Goal: Task Accomplishment & Management: Manage account settings

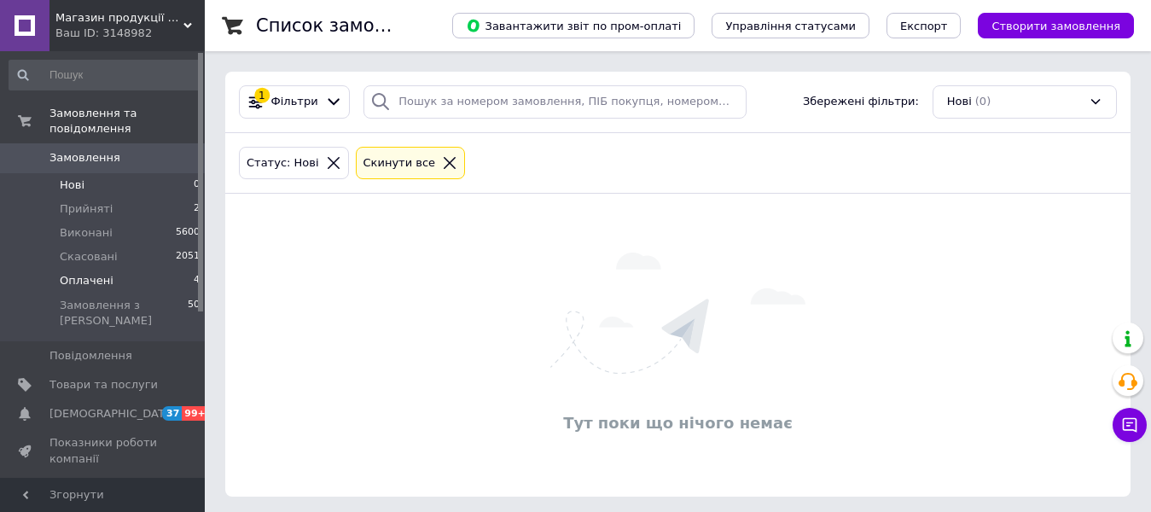
click at [102, 273] on span "Оплачені" at bounding box center [87, 280] width 54 height 15
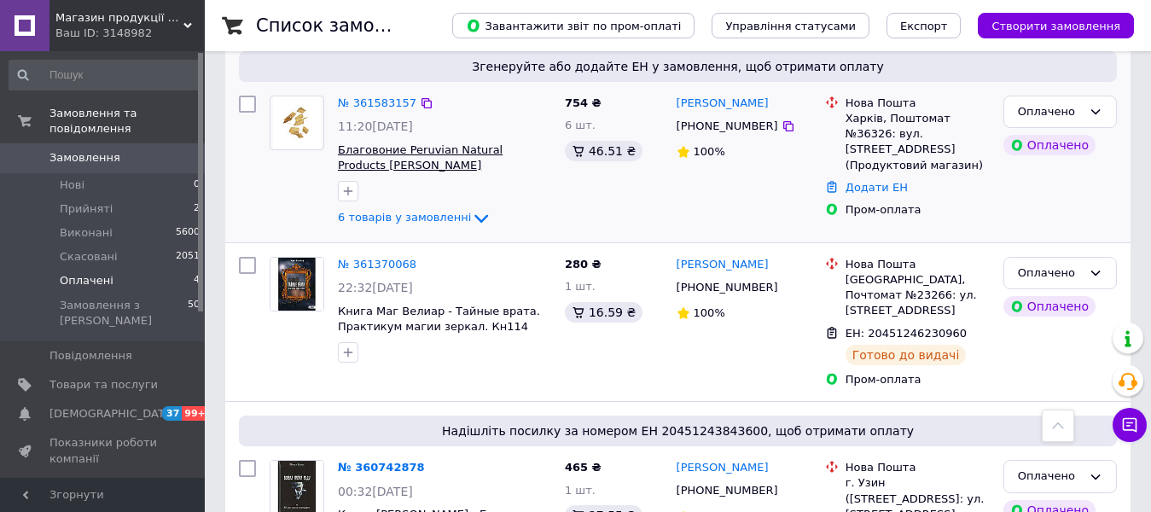
scroll to position [171, 0]
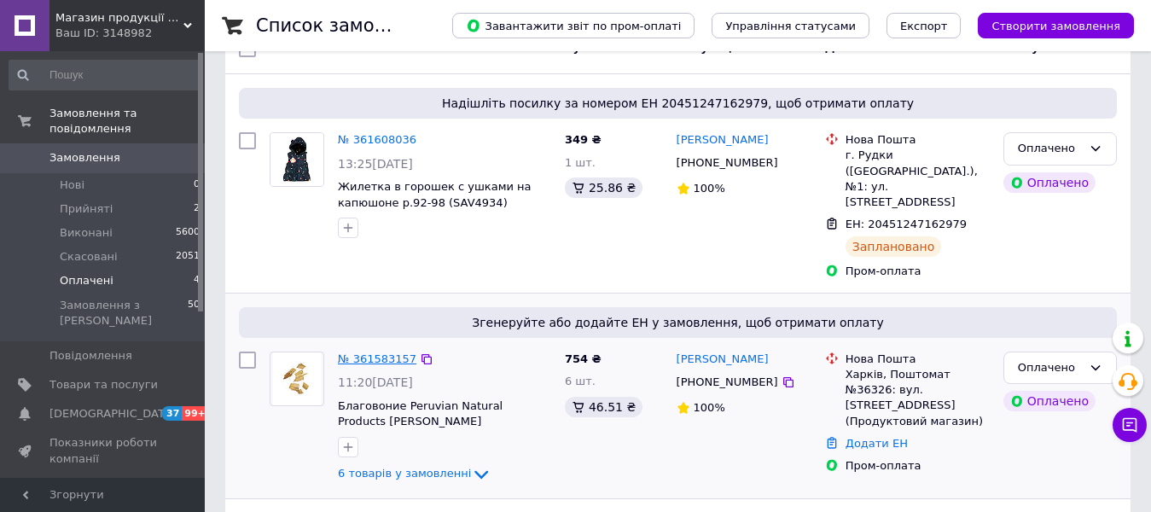
click at [376, 352] on link "№ 361583157" at bounding box center [377, 358] width 78 height 13
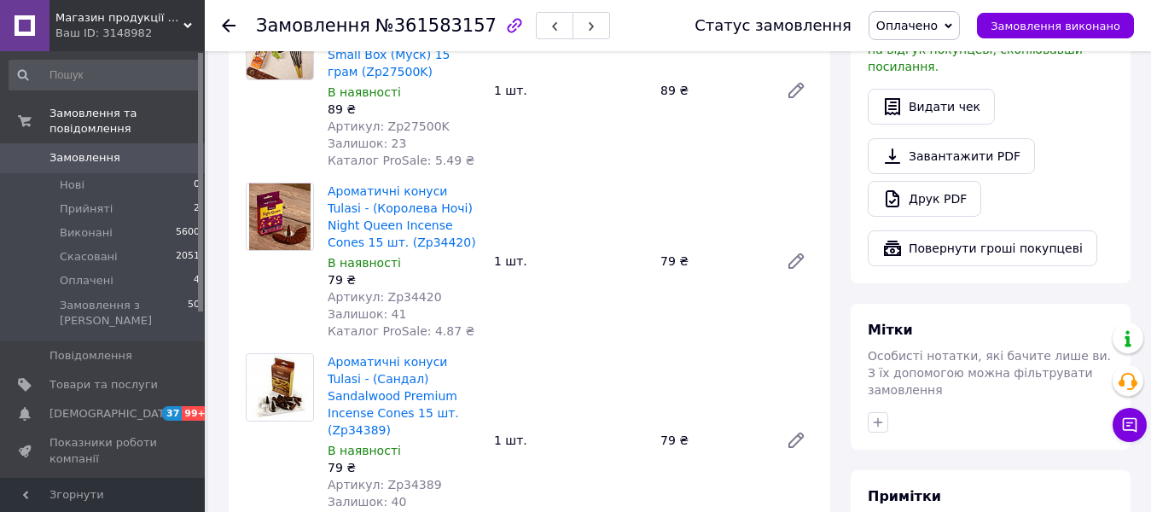
scroll to position [1194, 0]
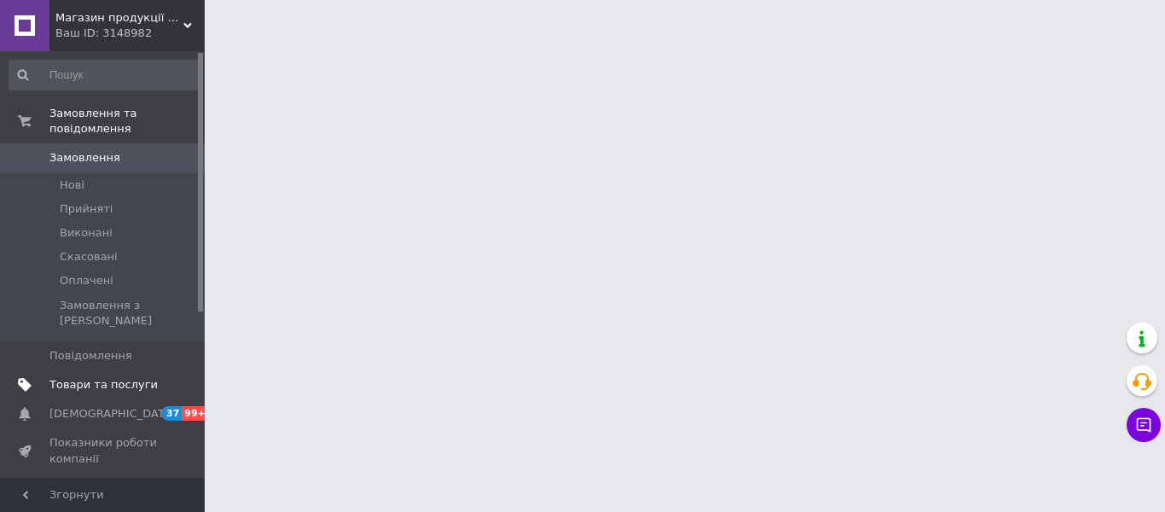
click at [103, 377] on span "Товари та послуги" at bounding box center [103, 384] width 108 height 15
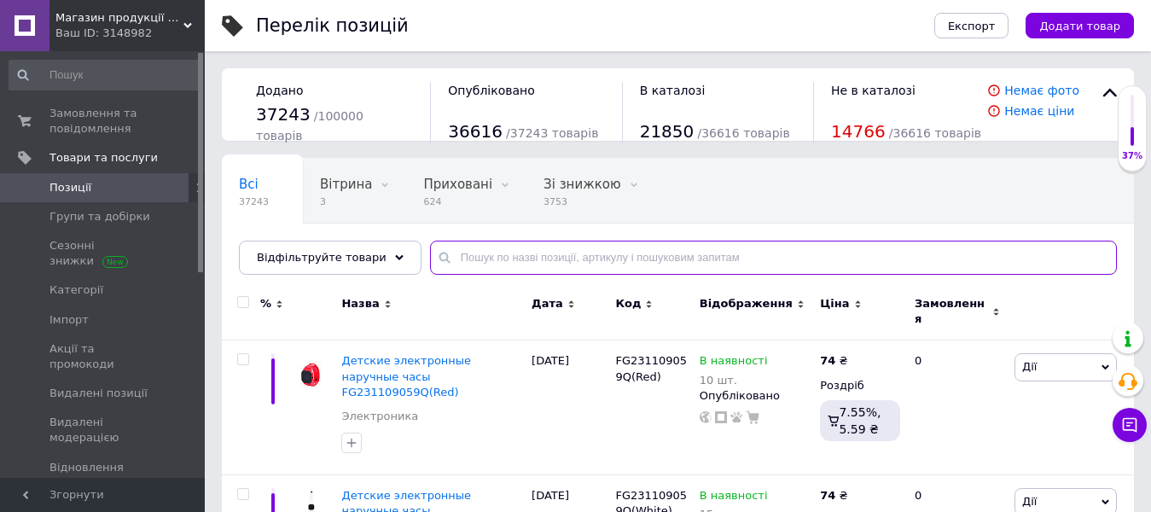
click at [463, 259] on input "text" at bounding box center [773, 258] width 687 height 34
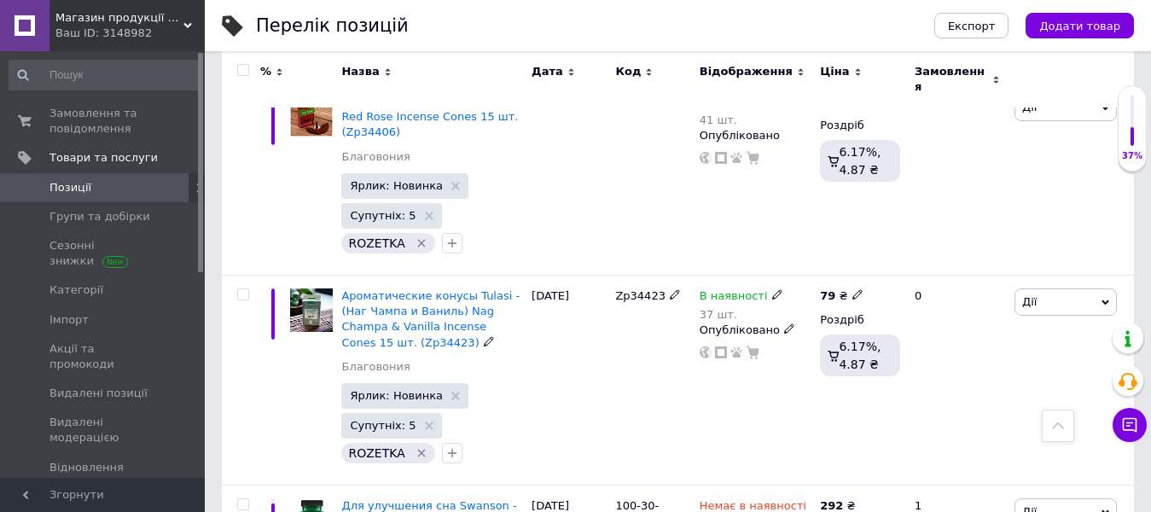
scroll to position [3352, 0]
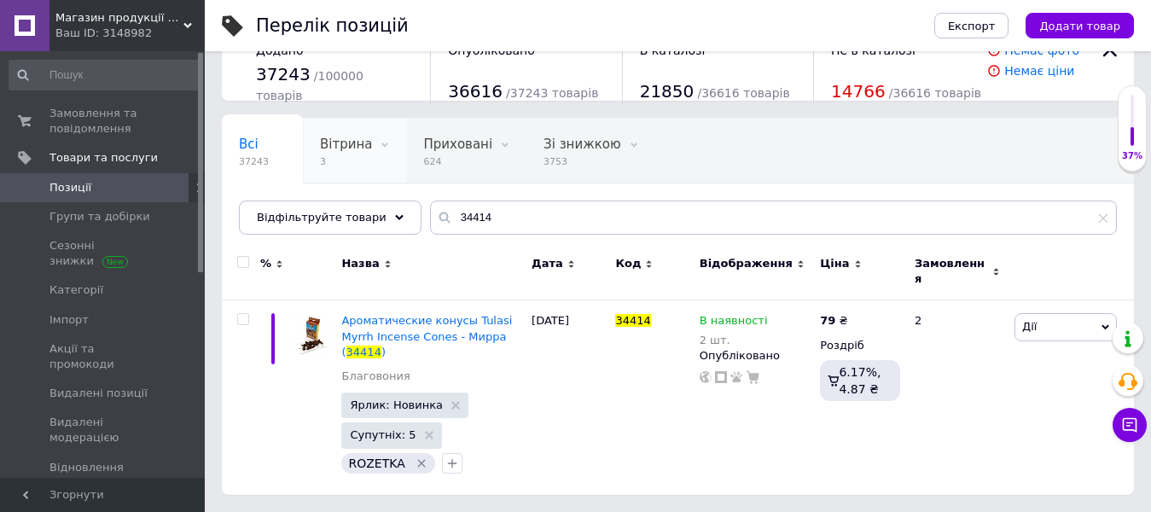
scroll to position [14, 0]
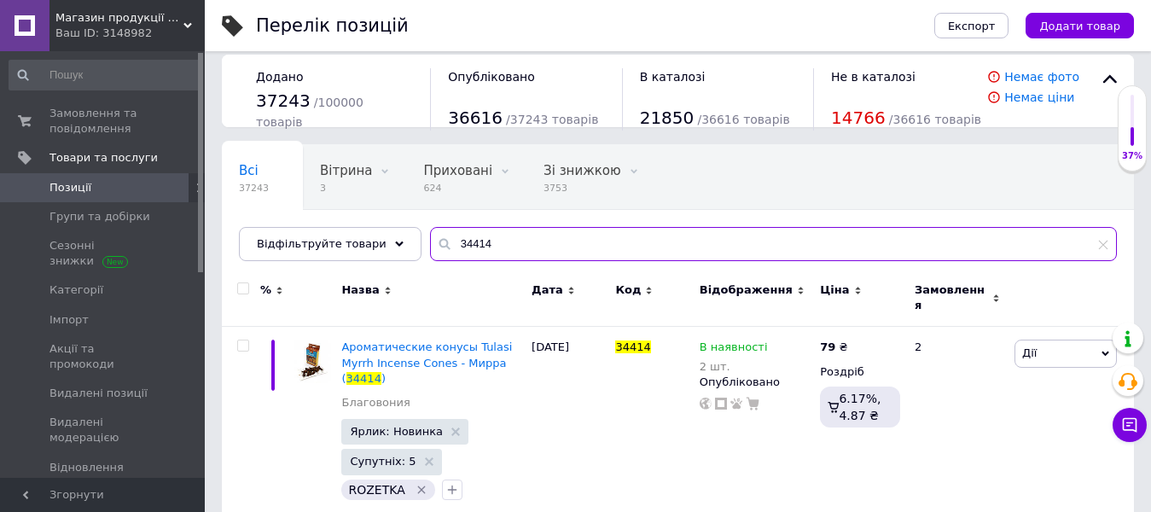
drag, startPoint x: 503, startPoint y: 244, endPoint x: 291, endPoint y: 221, distance: 213.6
click at [276, 227] on div "Відфільтруйте товари 34414" at bounding box center [678, 244] width 878 height 34
paste input "Tulasi Myrrh"
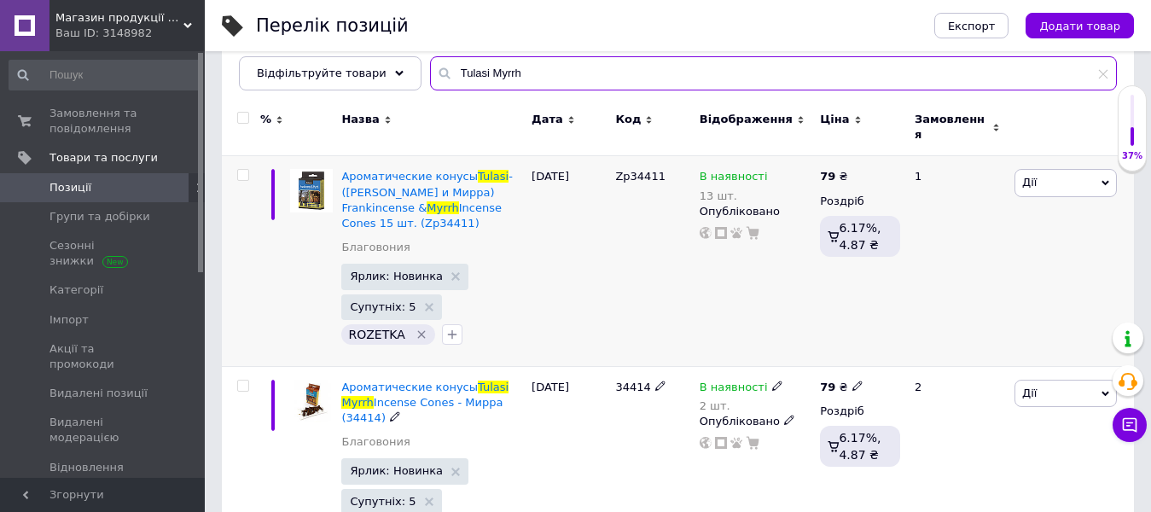
scroll to position [223, 0]
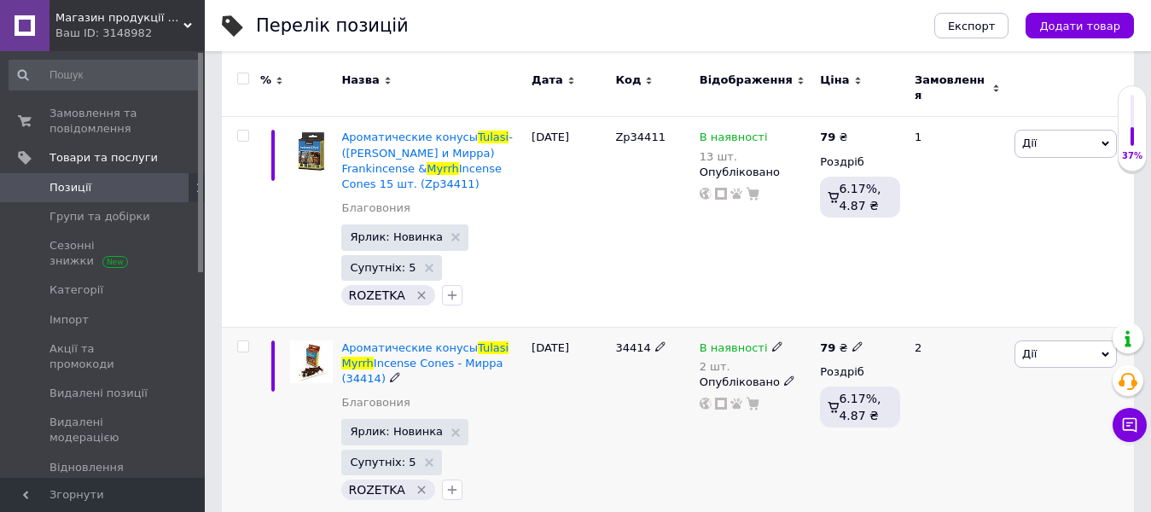
type input "Tulasi Myrrh"
click at [772, 341] on icon at bounding box center [777, 346] width 10 height 10
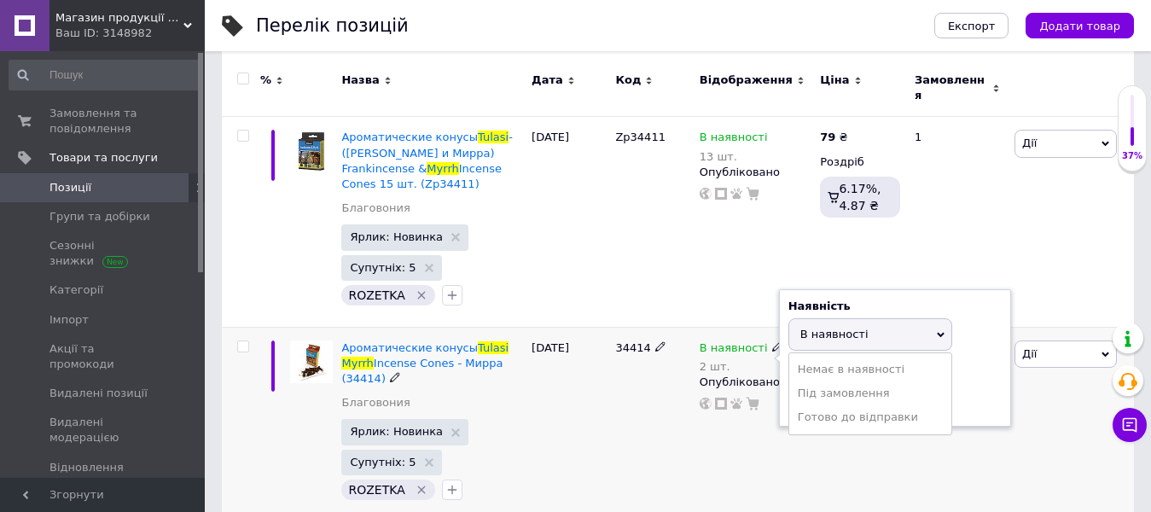
click at [842, 357] on li "Немає в наявності" at bounding box center [870, 369] width 162 height 24
click at [856, 392] on input "2" at bounding box center [853, 400] width 130 height 34
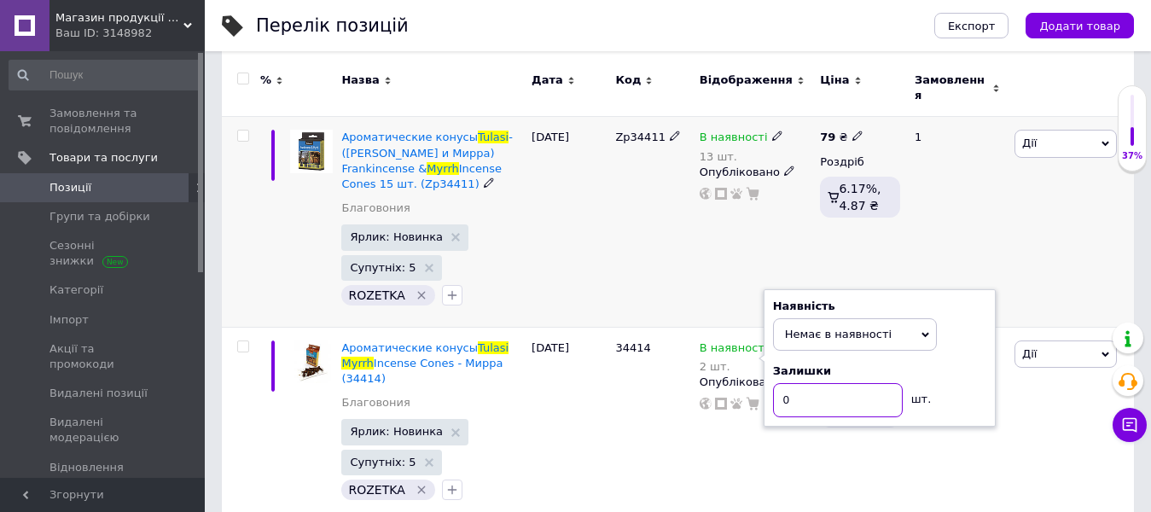
type input "0"
click at [735, 241] on div "В наявності 13 шт. Опубліковано" at bounding box center [755, 222] width 121 height 210
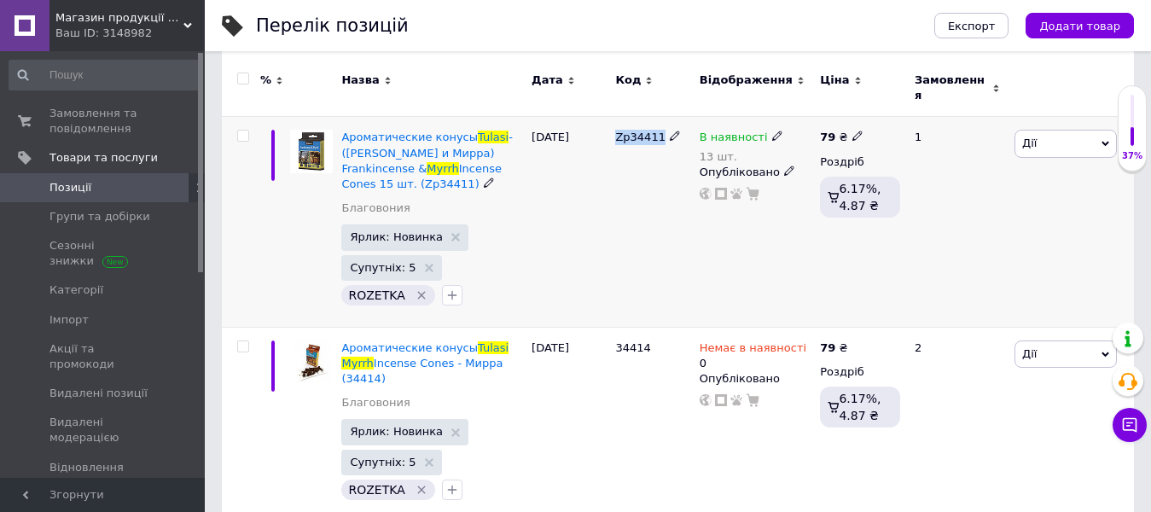
drag, startPoint x: 616, startPoint y: 125, endPoint x: 659, endPoint y: 125, distance: 43.5
click at [659, 130] on div "Zp34411" at bounding box center [652, 137] width 75 height 15
copy span "Zp34411"
click at [1136, 229] on div "Перелік позицій Експорт Додати товар Додано 37243 / 100000 товарів Опубліковано…" at bounding box center [678, 158] width 946 height 762
click at [85, 113] on span "Замовлення та повідомлення" at bounding box center [103, 121] width 108 height 31
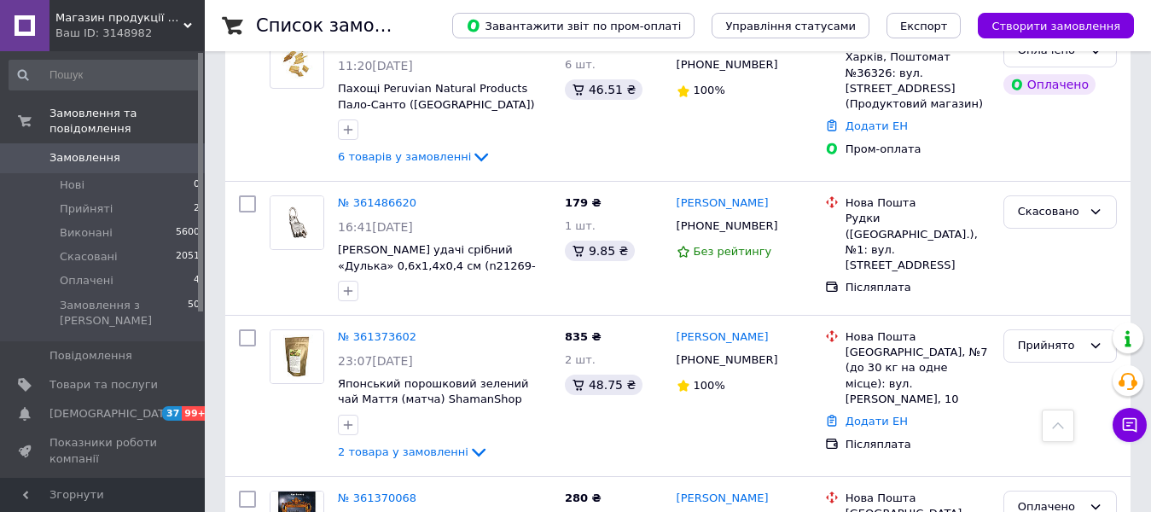
scroll to position [512, 0]
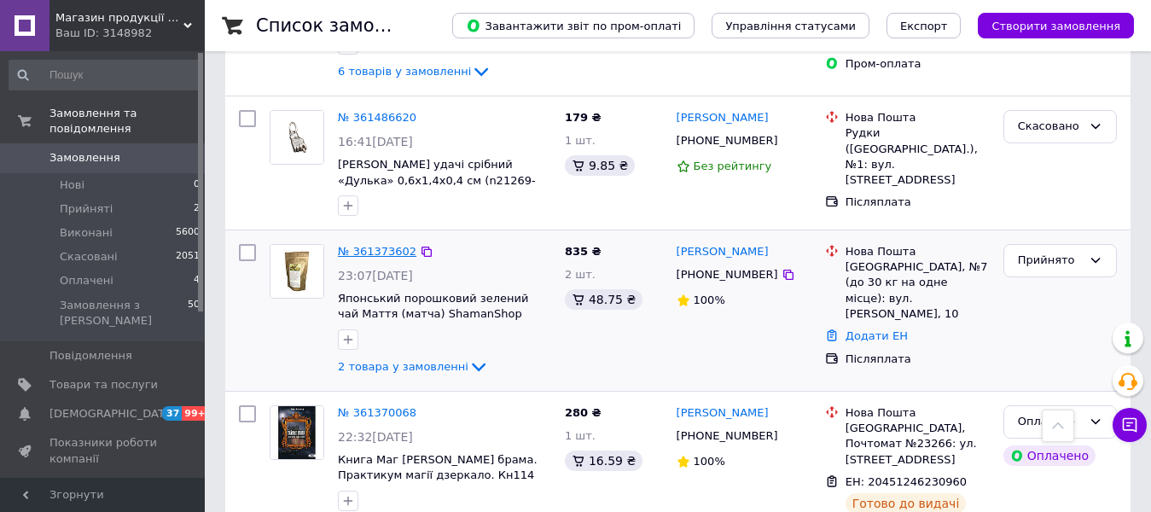
click at [377, 245] on link "№ 361373602" at bounding box center [377, 251] width 78 height 13
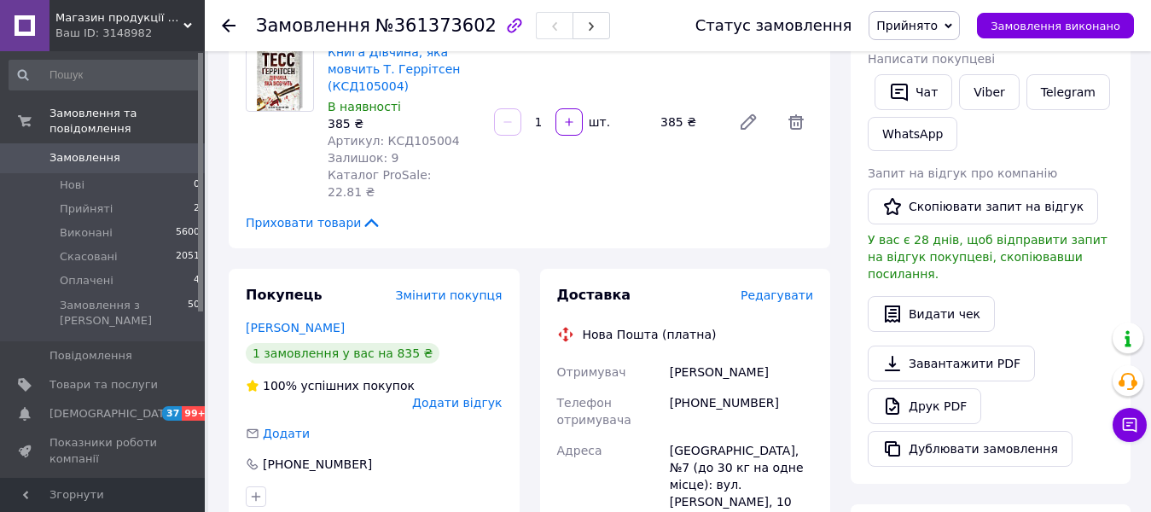
scroll to position [171, 0]
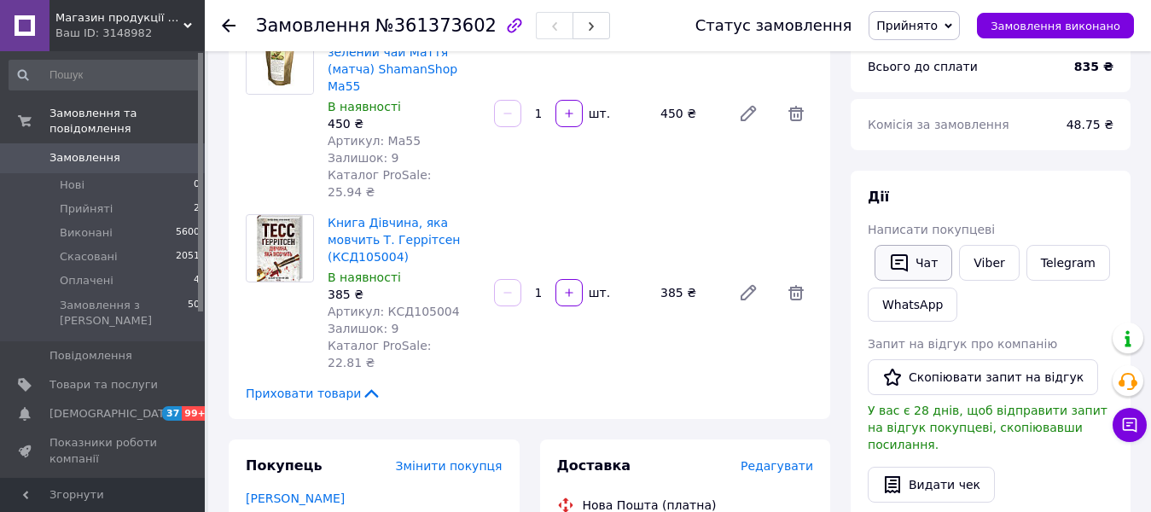
click at [898, 252] on icon "button" at bounding box center [899, 262] width 20 height 20
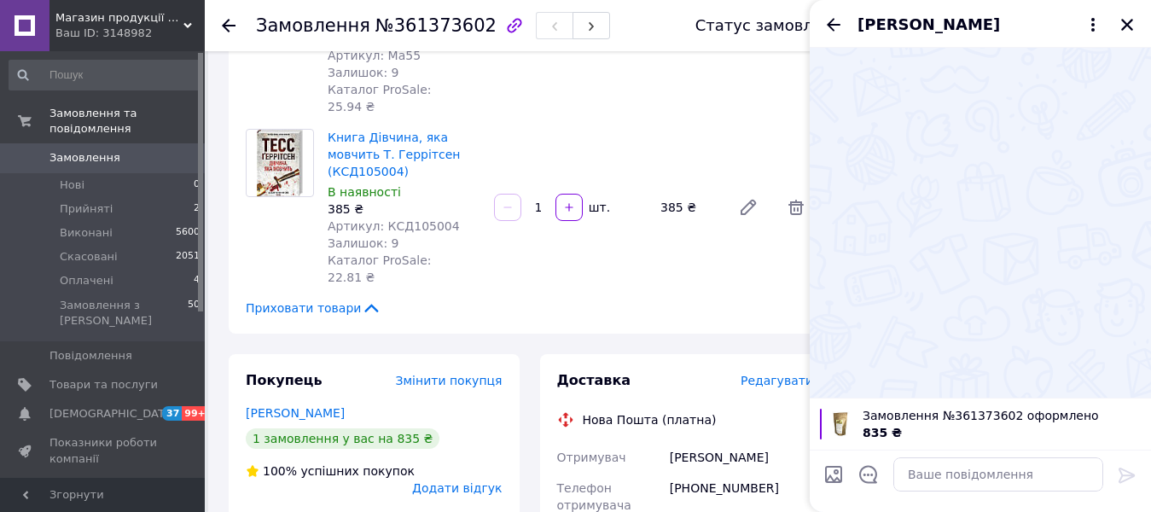
scroll to position [0, 0]
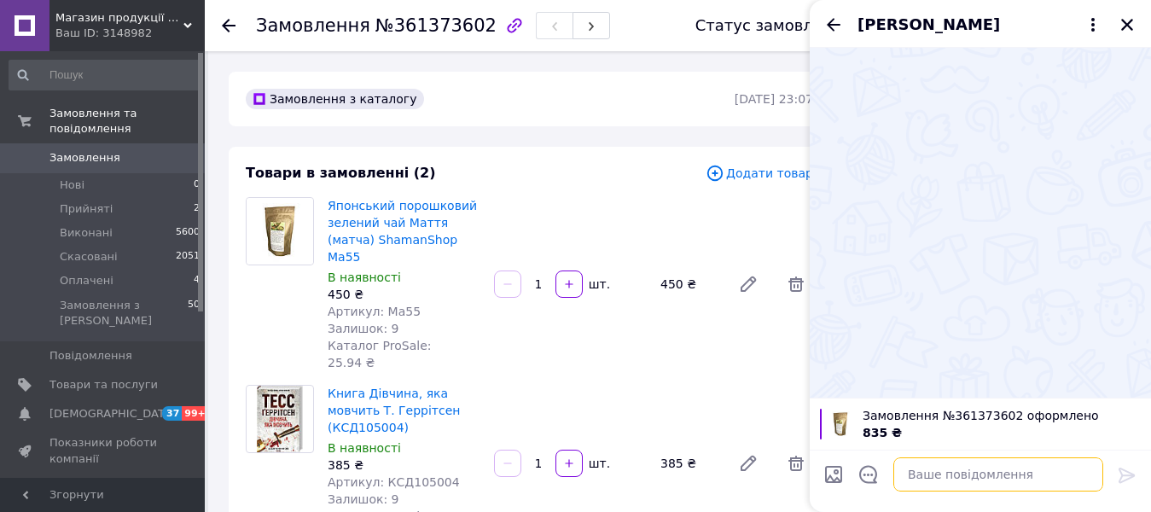
click at [925, 474] on textarea at bounding box center [998, 474] width 210 height 34
click at [896, 20] on span "Михайло Соловей" at bounding box center [928, 25] width 142 height 22
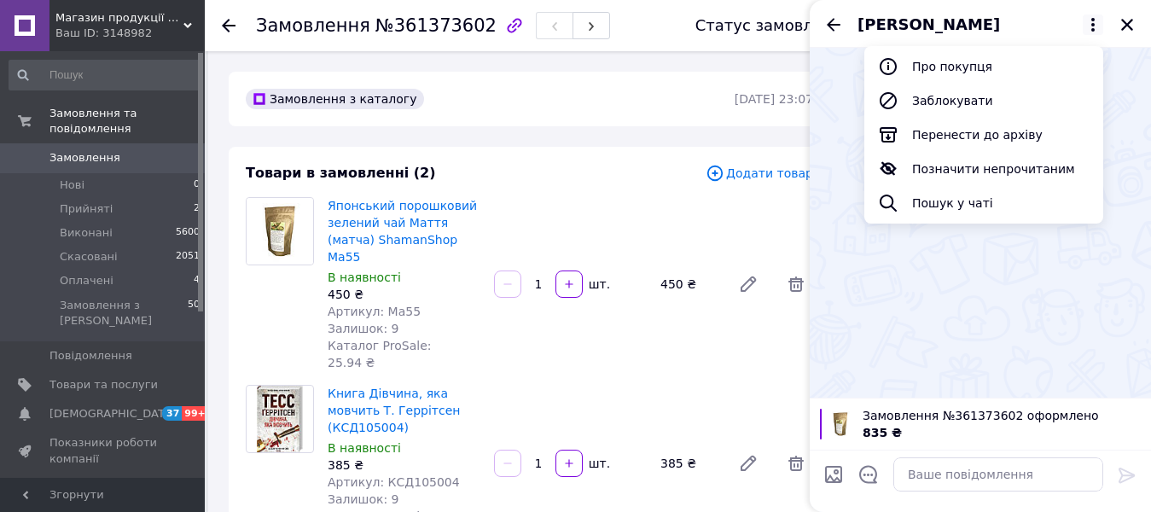
click at [945, 428] on div "835 ₴" at bounding box center [1001, 432] width 278 height 17
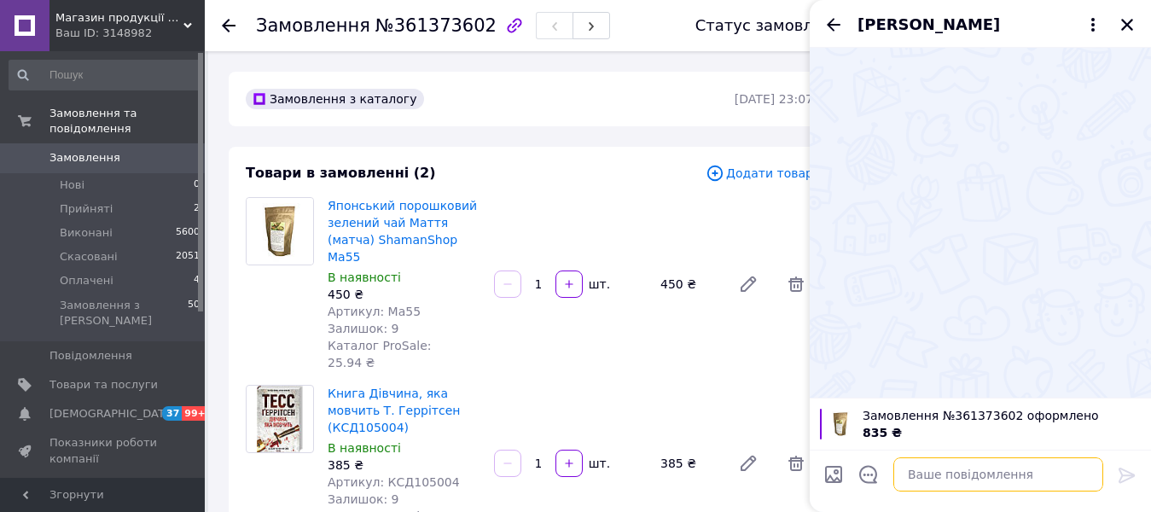
click at [937, 479] on textarea at bounding box center [998, 474] width 210 height 34
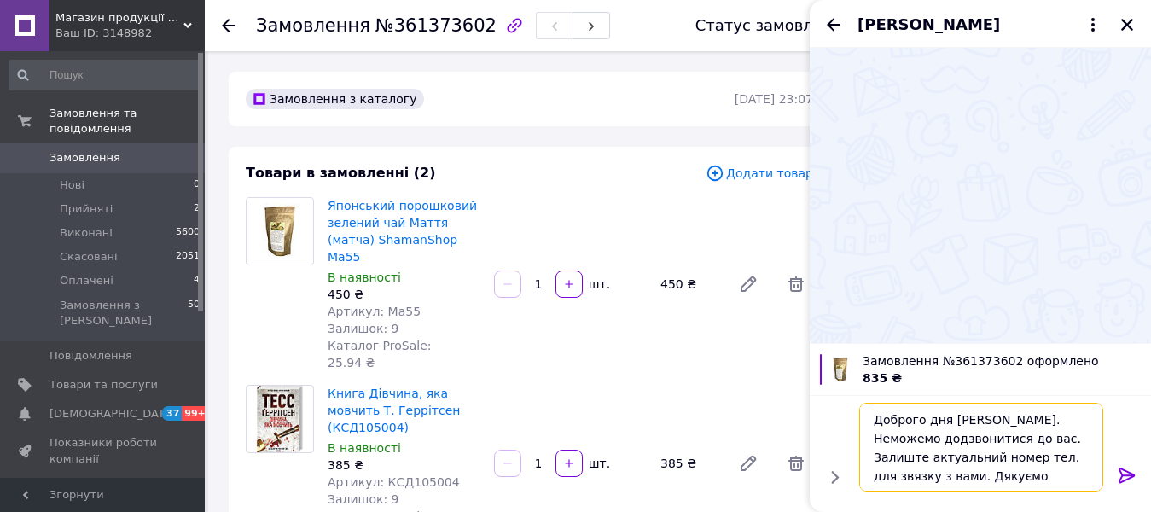
scroll to position [2, 0]
drag, startPoint x: 907, startPoint y: 473, endPoint x: 1013, endPoint y: 487, distance: 107.5
click at [1013, 487] on textarea "Доброго дня Михайло. Неможемо додзвонитися до вас. Залиште актуальний номер тел…" at bounding box center [981, 447] width 244 height 89
click at [984, 438] on textarea "Доброго дня Михайло. Неможемо додзвонитися до вас. Залиште актуальний номер тел…" at bounding box center [981, 447] width 244 height 89
click at [989, 433] on textarea "Доброго дня Михайло. Неможемо додзвонитися до вас. Залиште актуальний номер тел…" at bounding box center [981, 447] width 244 height 89
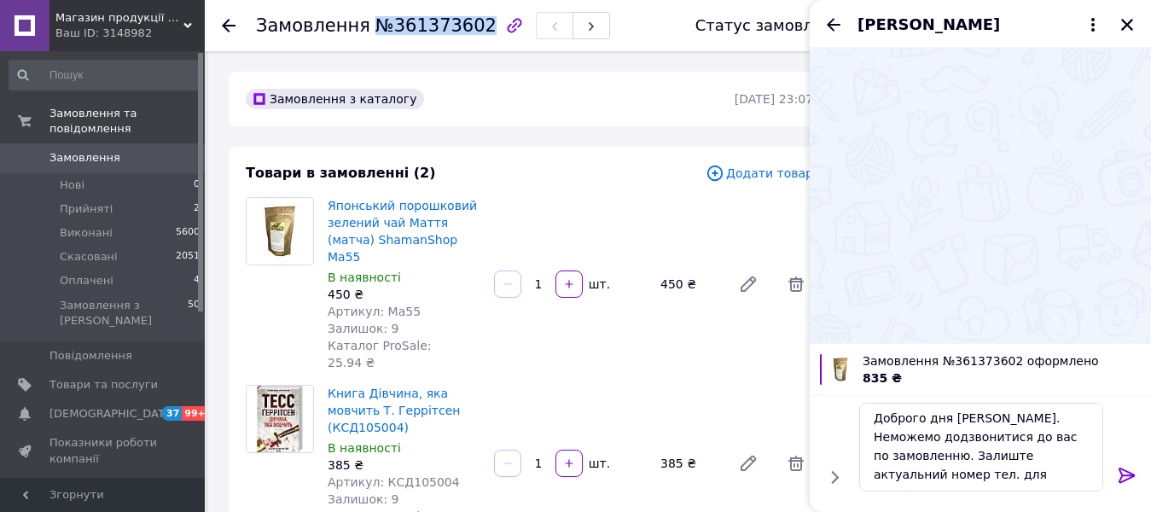
drag, startPoint x: 363, startPoint y: 22, endPoint x: 465, endPoint y: 22, distance: 102.4
click at [465, 22] on span "№361373602" at bounding box center [435, 25] width 121 height 20
copy span "№361373602"
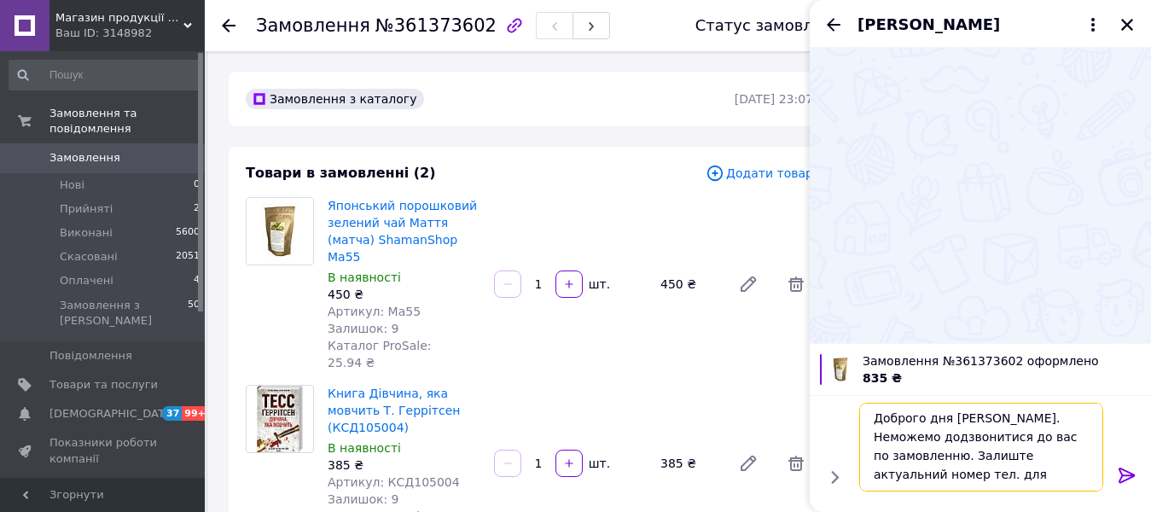
click at [1077, 434] on textarea "Доброго дня Михайло. Неможемо додзвонитися до вас по замовленню. Залиште актуал…" at bounding box center [981, 447] width 244 height 89
paste textarea "№361373602"
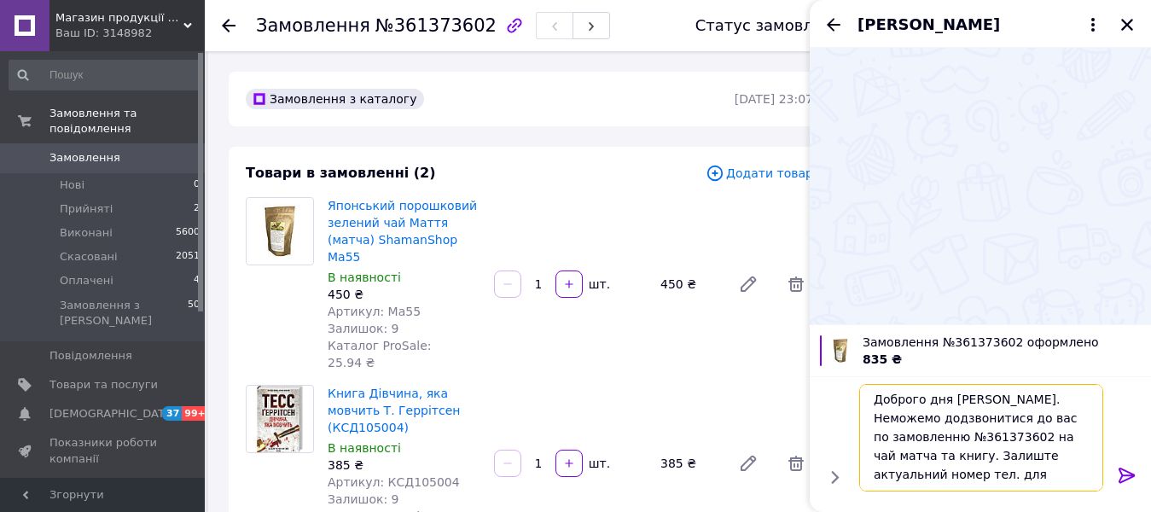
type textarea "Доброго дня Михайло. Неможемо додзвонитися до вас по замовленню №361373602 на ч…"
click at [1126, 467] on icon at bounding box center [1127, 475] width 20 height 20
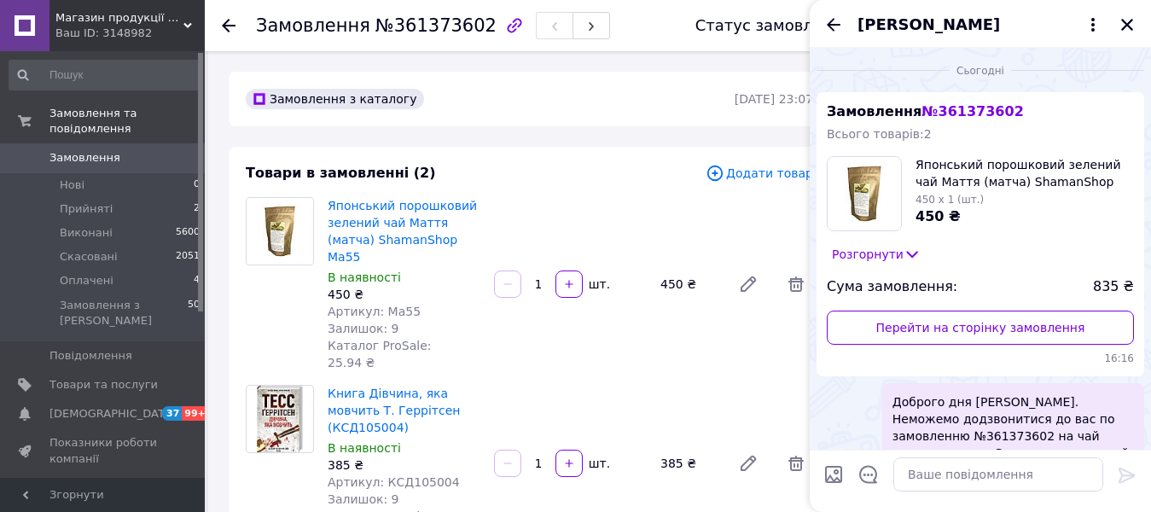
scroll to position [0, 0]
click at [829, 20] on icon "Назад" at bounding box center [833, 25] width 20 height 20
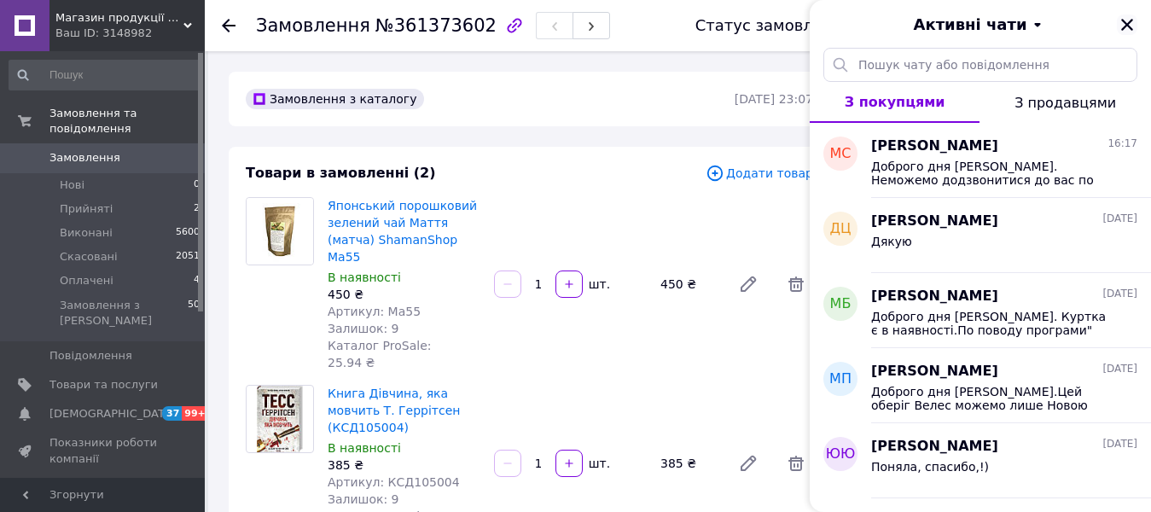
click at [1123, 23] on icon "Закрити" at bounding box center [1126, 24] width 15 height 15
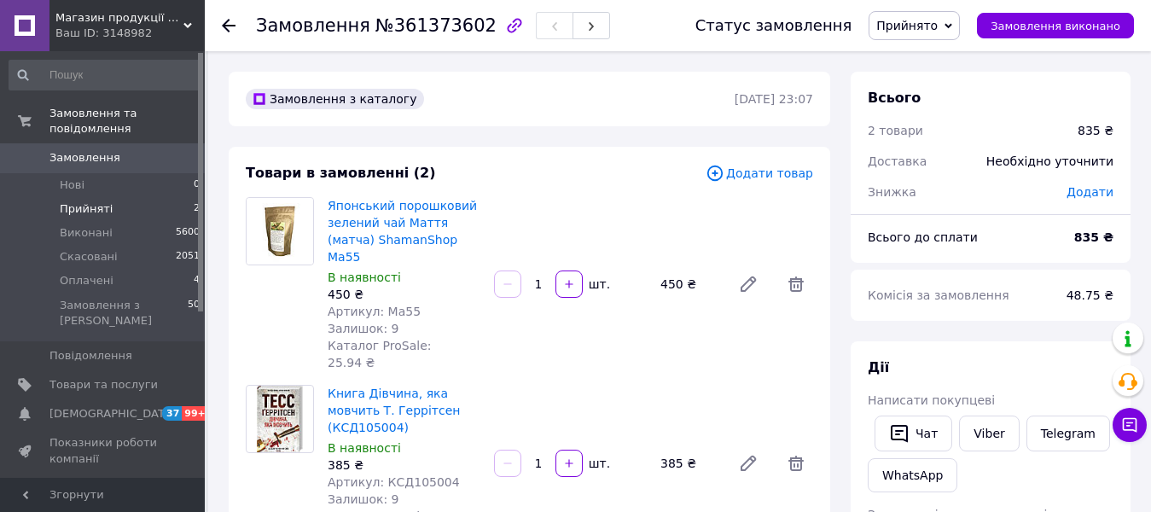
click at [95, 201] on span "Прийняті" at bounding box center [86, 208] width 53 height 15
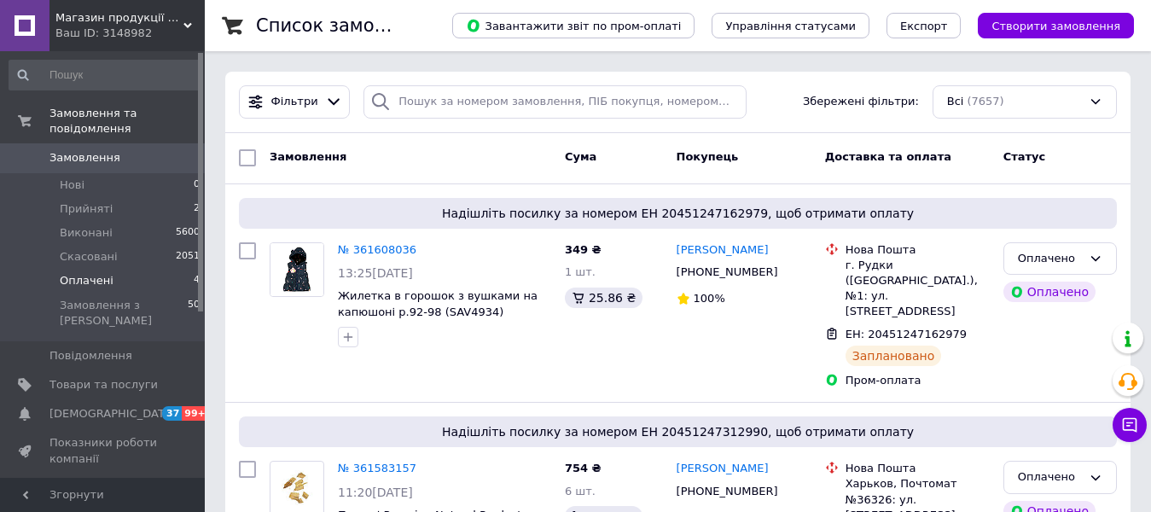
click at [107, 273] on span "Оплачені" at bounding box center [87, 280] width 54 height 15
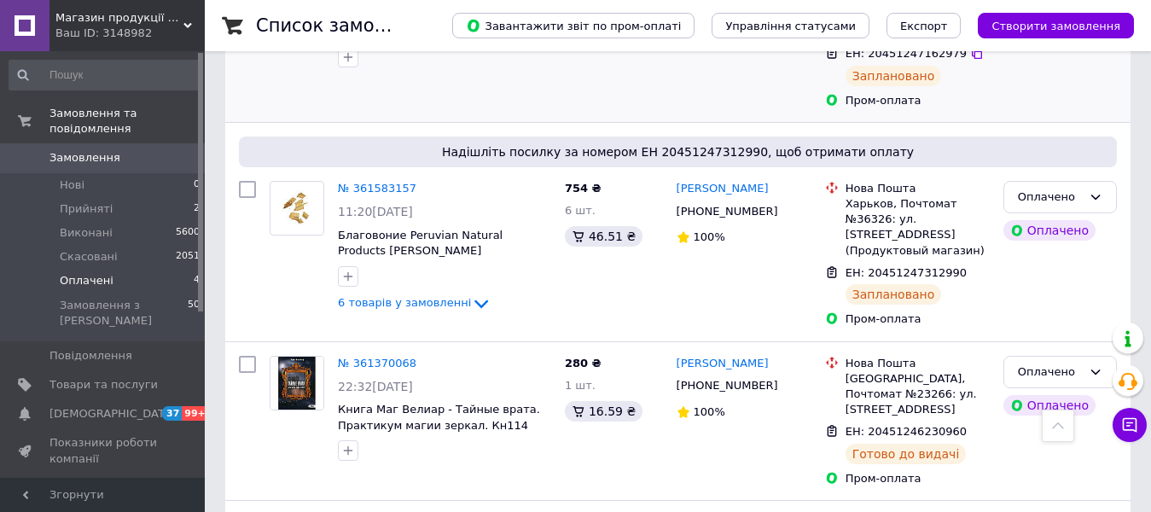
scroll to position [493, 0]
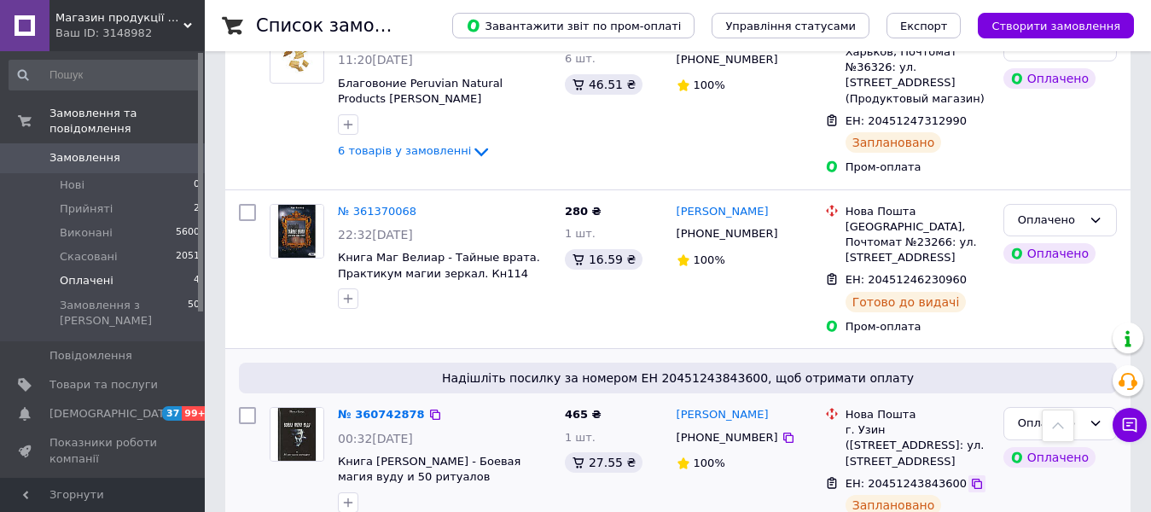
click at [972, 479] on icon at bounding box center [977, 484] width 10 height 10
